Goal: Obtain resource: Obtain resource

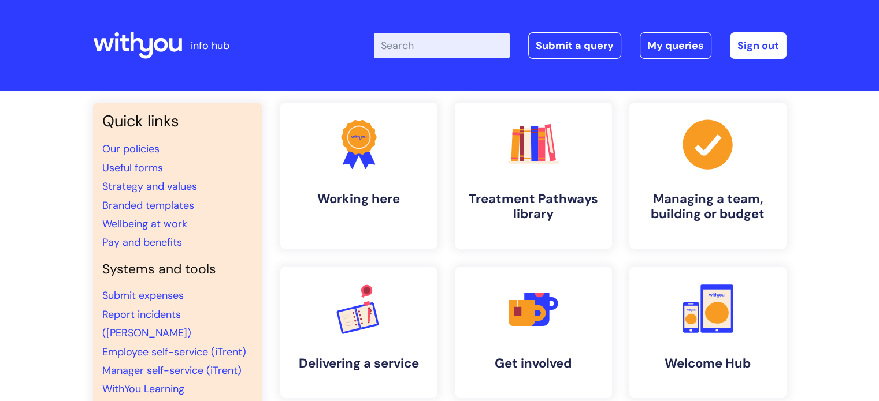
drag, startPoint x: 430, startPoint y: 43, endPoint x: 453, endPoint y: 56, distance: 26.4
click at [430, 43] on input "Enter your search term here..." at bounding box center [442, 45] width 136 height 25
type input "certificate"
click button "Search" at bounding box center [0, 0] width 0 height 0
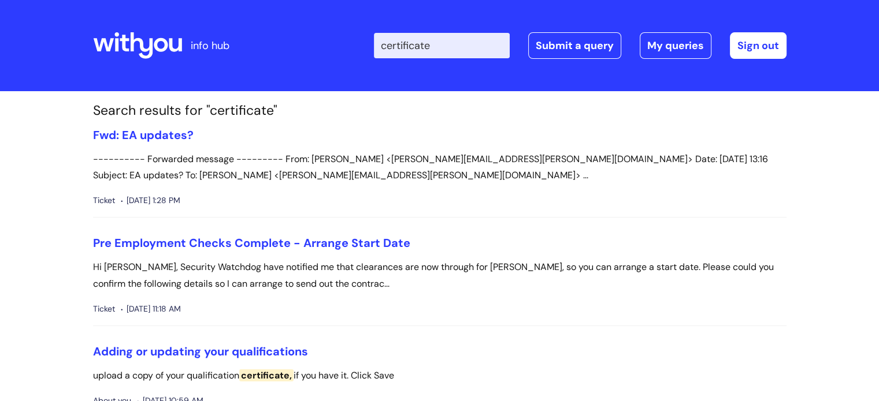
drag, startPoint x: 459, startPoint y: 43, endPoint x: 247, endPoint y: 54, distance: 212.3
click at [247, 54] on div "info hub Enter your search term here... certificate Search Submit a query My qu…" at bounding box center [439, 46] width 693 height 68
type input "templates"
click button "Search" at bounding box center [0, 0] width 0 height 0
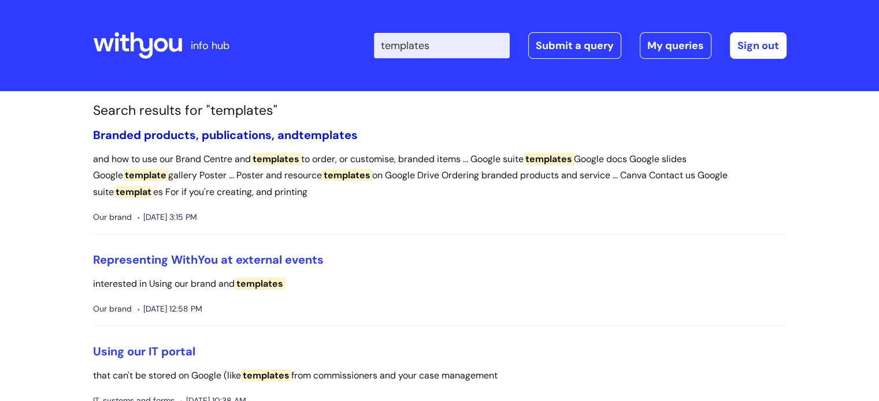
click at [244, 133] on link "Branded products, publications, and templates" at bounding box center [225, 135] width 265 height 15
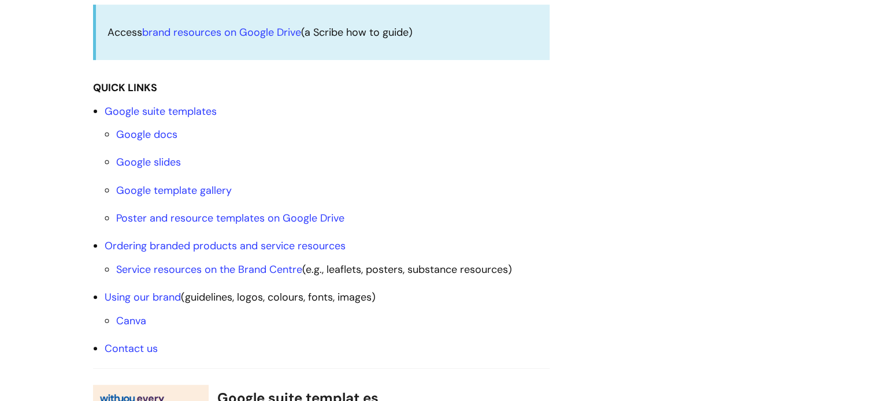
scroll to position [347, 0]
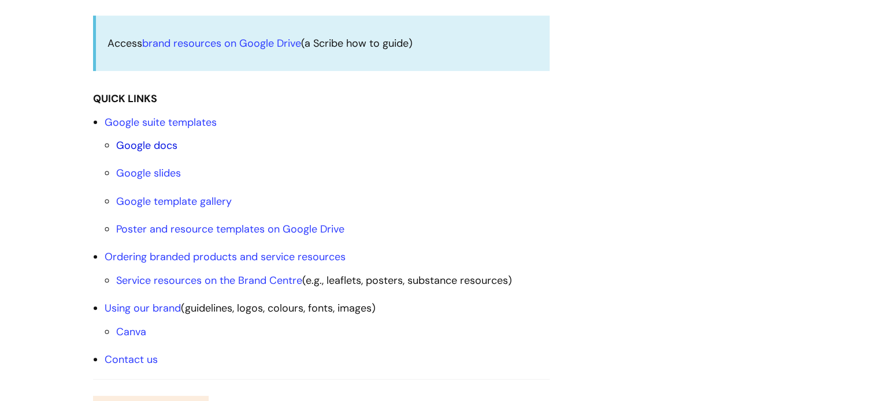
click at [153, 144] on link "Google docs" at bounding box center [146, 146] width 61 height 14
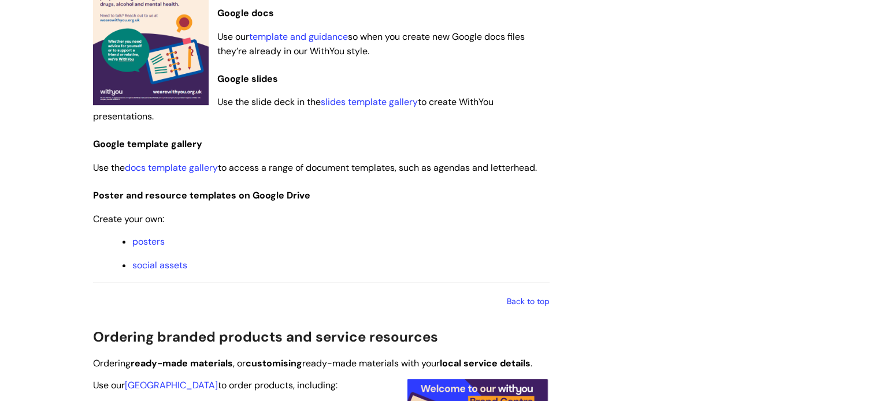
scroll to position [739, 0]
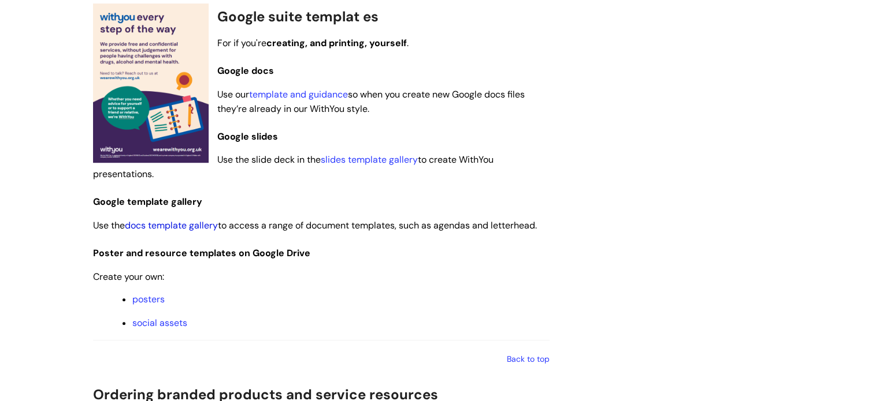
click at [180, 225] on link "docs template gallery" at bounding box center [171, 226] width 93 height 12
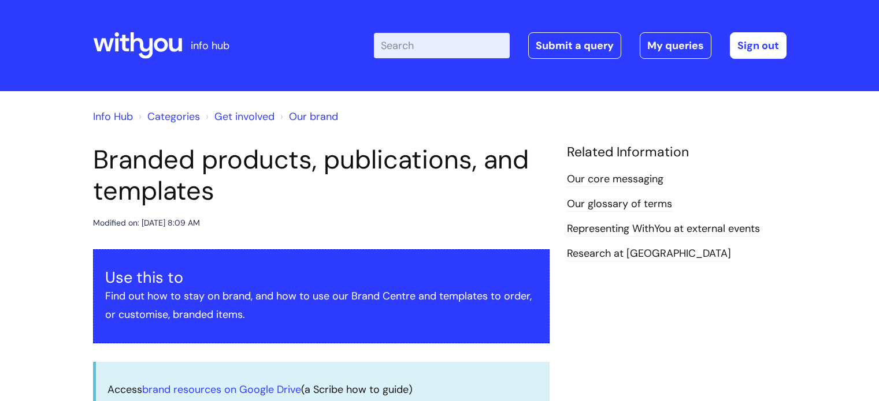
scroll to position [739, 0]
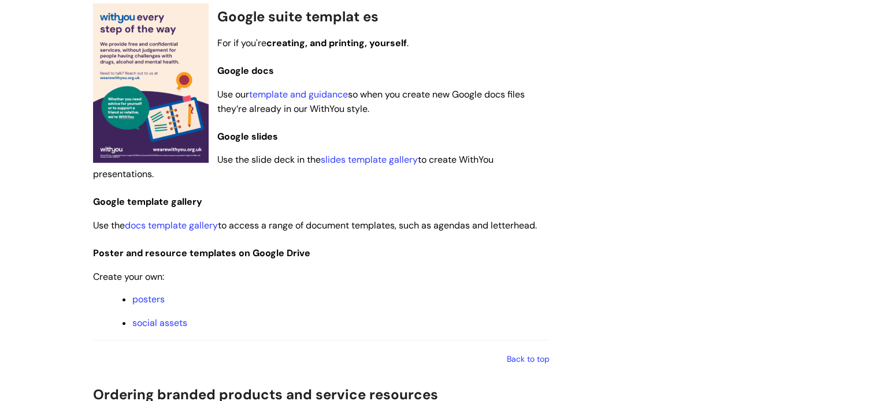
scroll to position [347, 0]
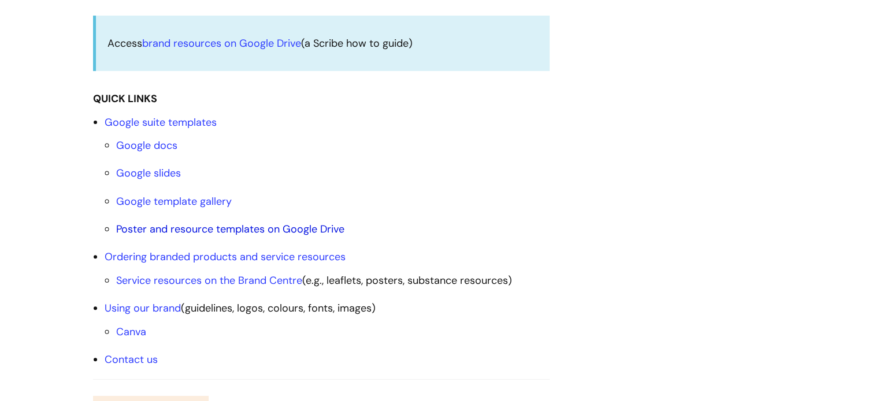
click at [185, 230] on link "Poster and resource templates on Google Drive" at bounding box center [230, 229] width 228 height 14
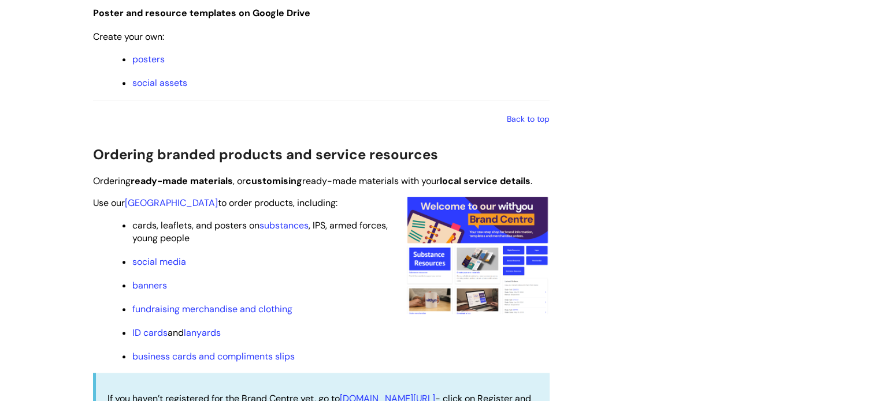
scroll to position [806, 0]
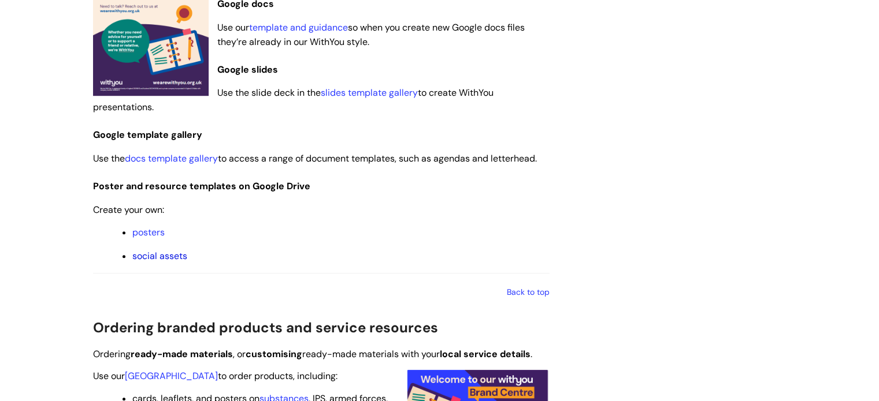
click at [158, 254] on link "social assets" at bounding box center [159, 256] width 55 height 12
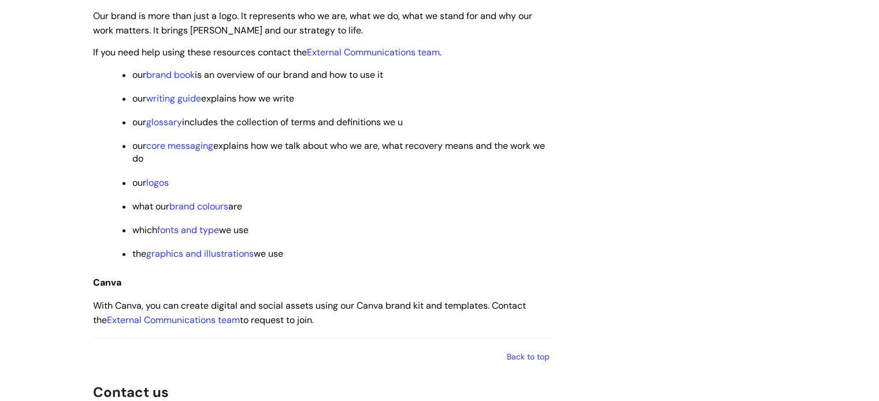
scroll to position [1673, 0]
